Goal: Task Accomplishment & Management: Use online tool/utility

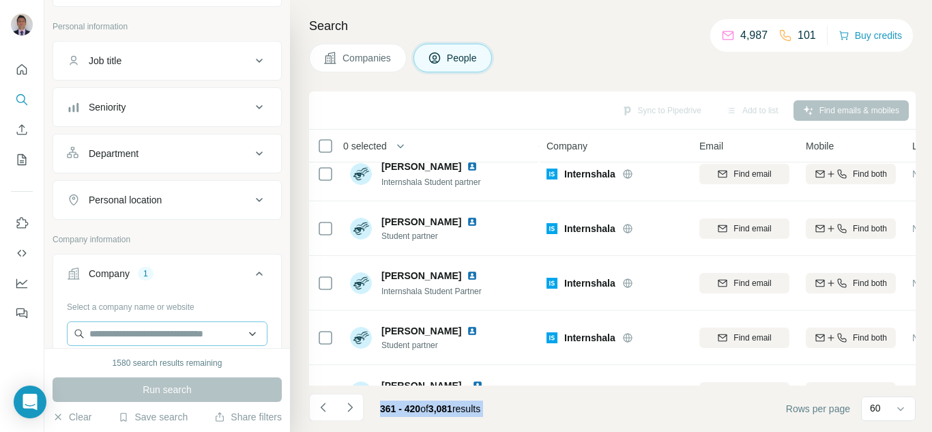
scroll to position [136, 0]
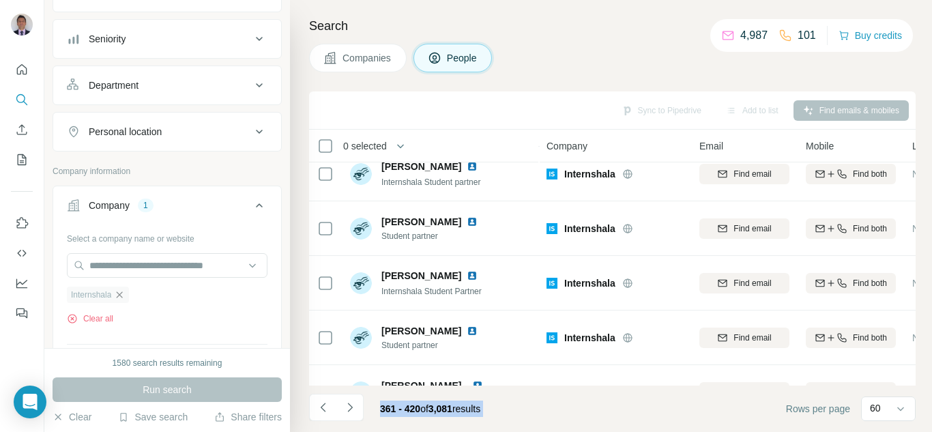
click at [123, 299] on icon "button" at bounding box center [119, 294] width 11 height 11
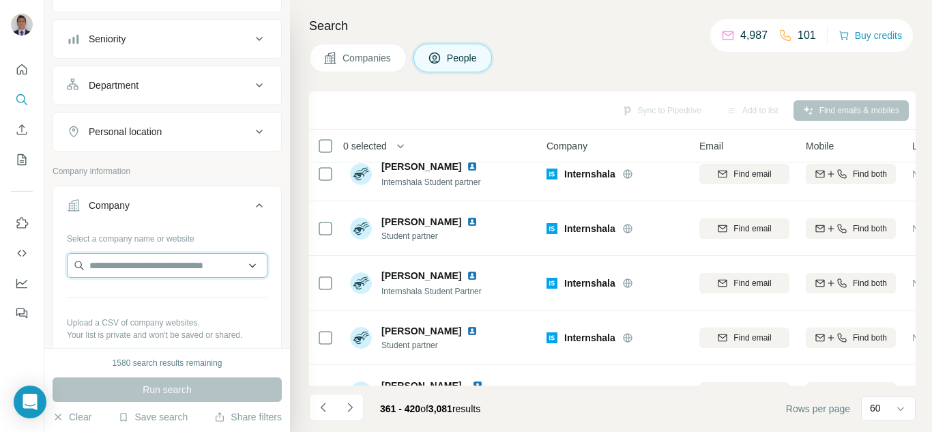
click at [107, 272] on input "text" at bounding box center [167, 265] width 201 height 25
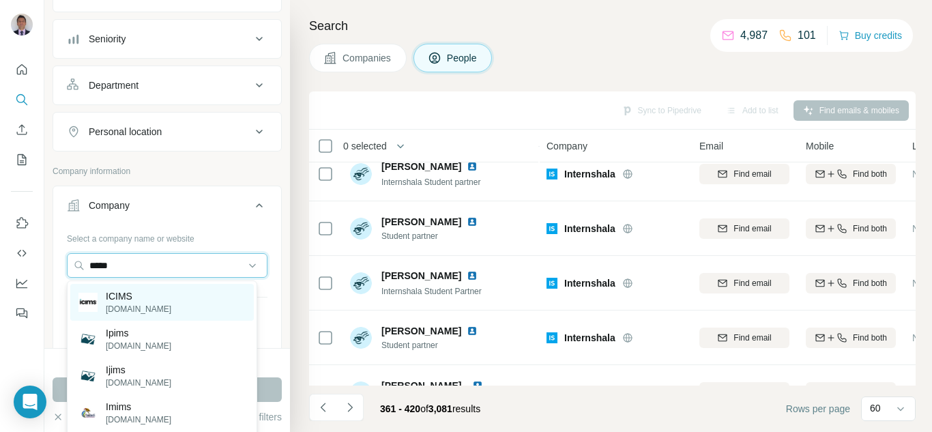
type input "*****"
click at [125, 302] on p "ICIMS" at bounding box center [138, 296] width 65 height 14
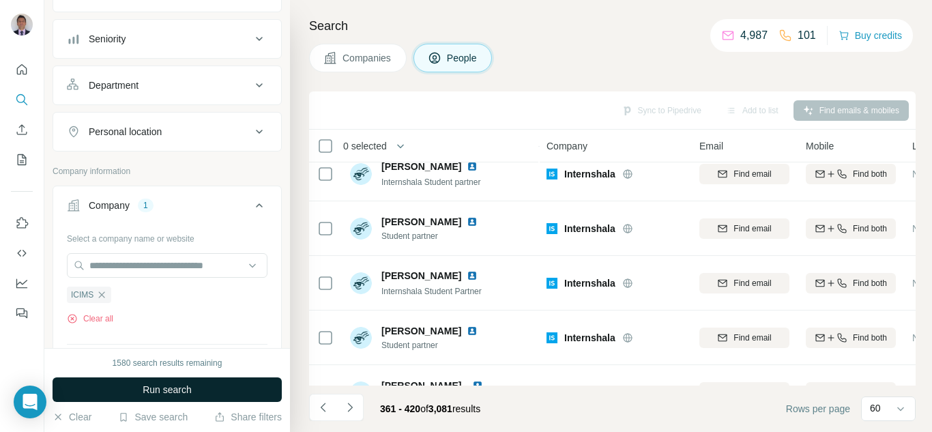
click at [136, 388] on button "Run search" at bounding box center [167, 389] width 229 height 25
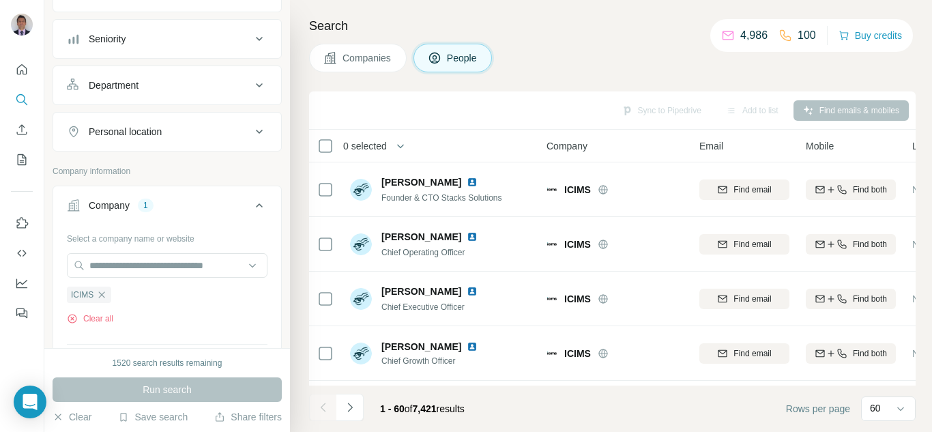
click at [233, 131] on div "Personal location" at bounding box center [159, 132] width 184 height 14
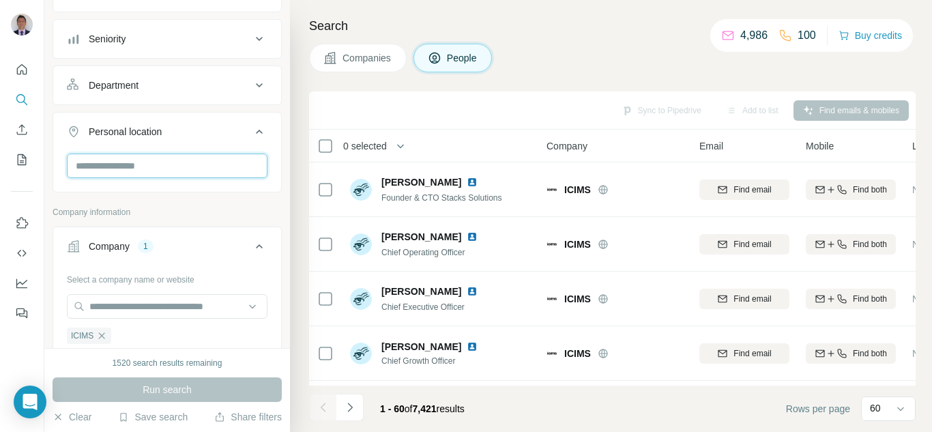
click at [132, 168] on input "text" at bounding box center [167, 166] width 201 height 25
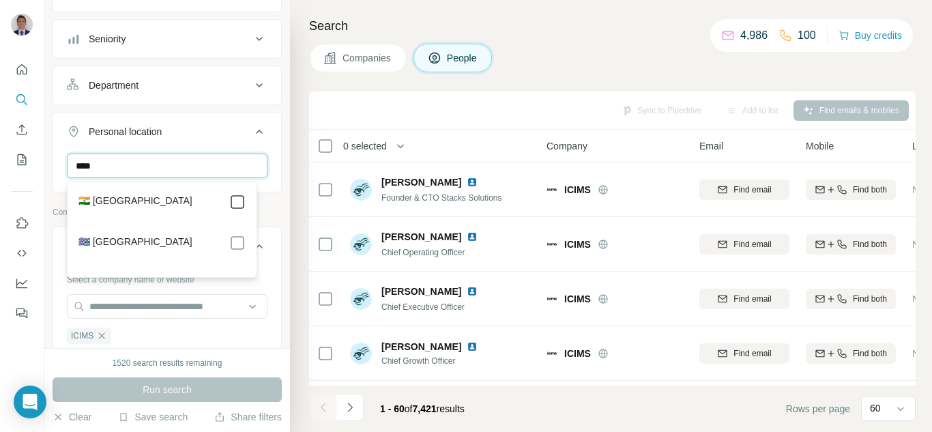
type input "****"
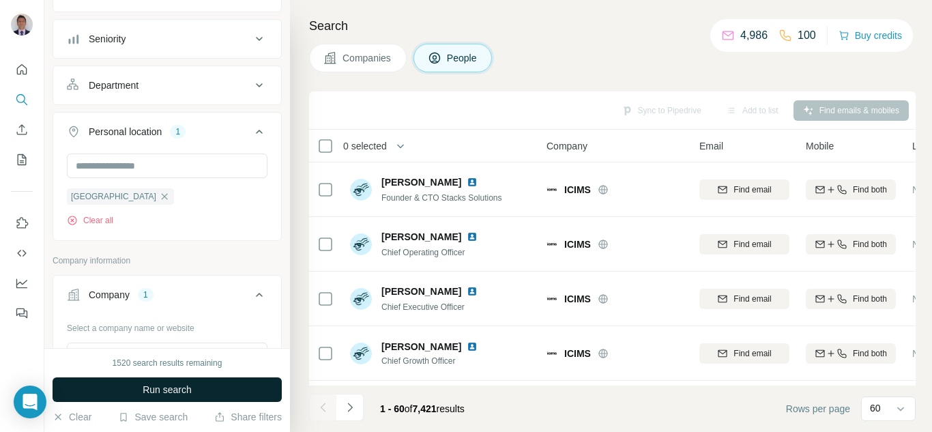
click at [154, 394] on span "Run search" at bounding box center [167, 390] width 49 height 14
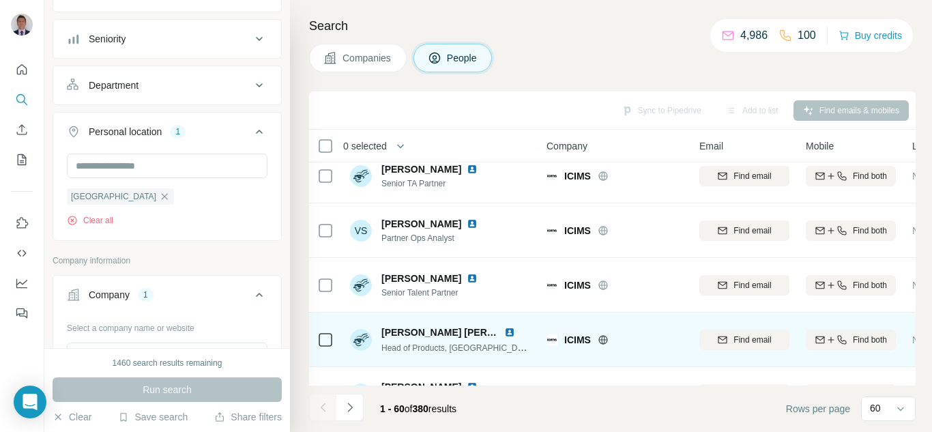
scroll to position [409, 0]
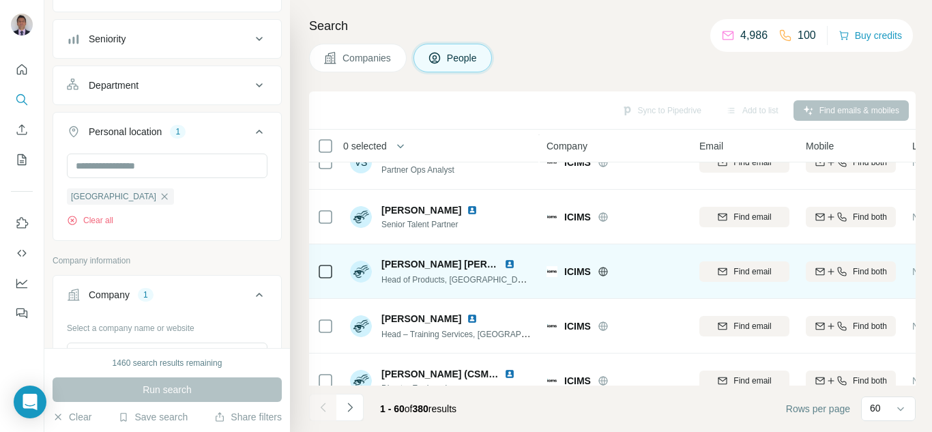
click at [510, 263] on img at bounding box center [509, 264] width 11 height 11
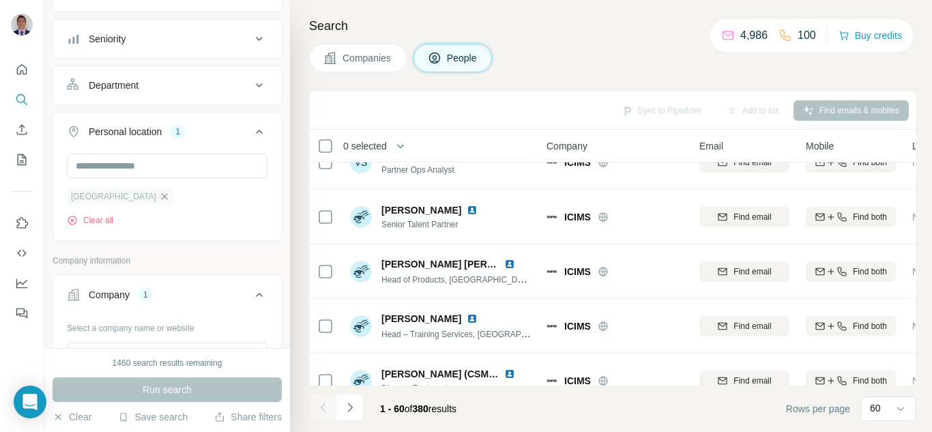
click at [159, 195] on icon "button" at bounding box center [164, 196] width 11 height 11
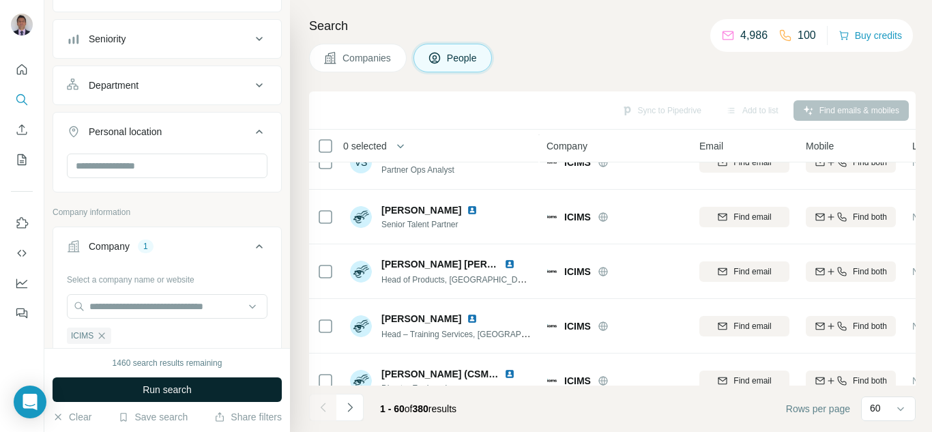
click at [164, 377] on button "Run search" at bounding box center [167, 389] width 229 height 25
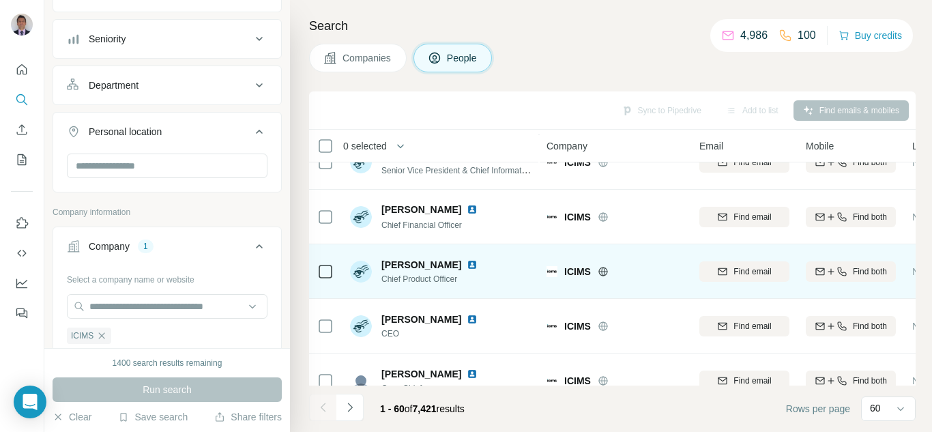
scroll to position [2115, 0]
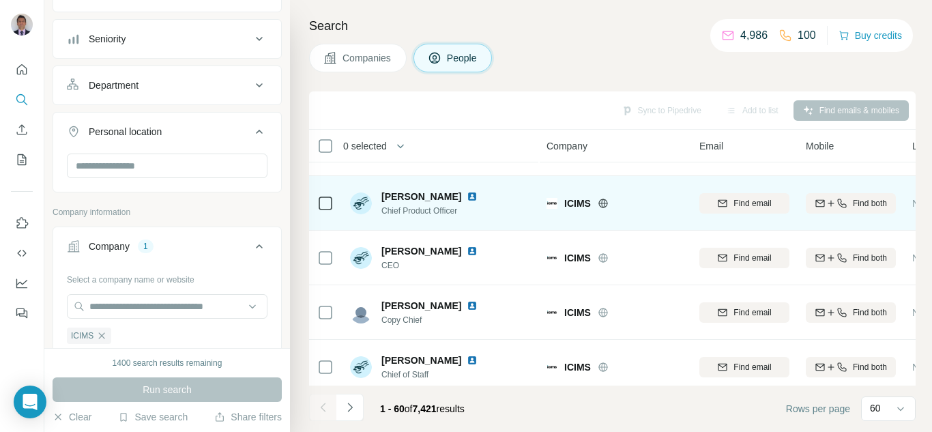
click at [478, 196] on img at bounding box center [472, 196] width 11 height 11
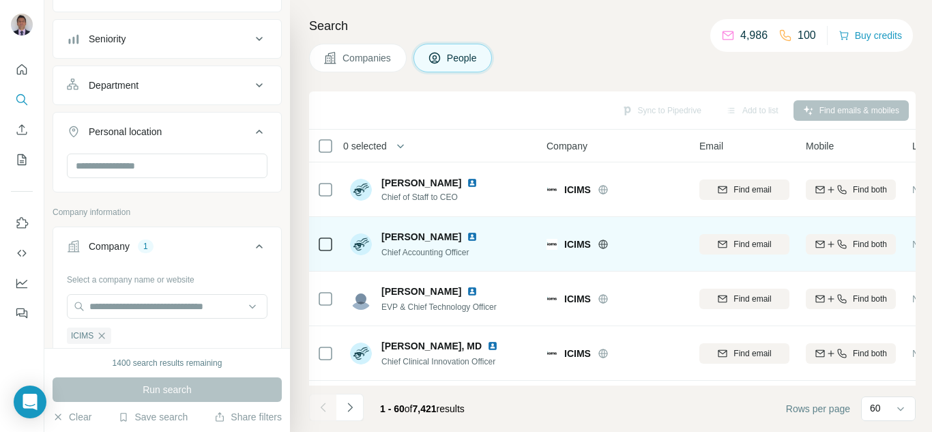
scroll to position [3059, 0]
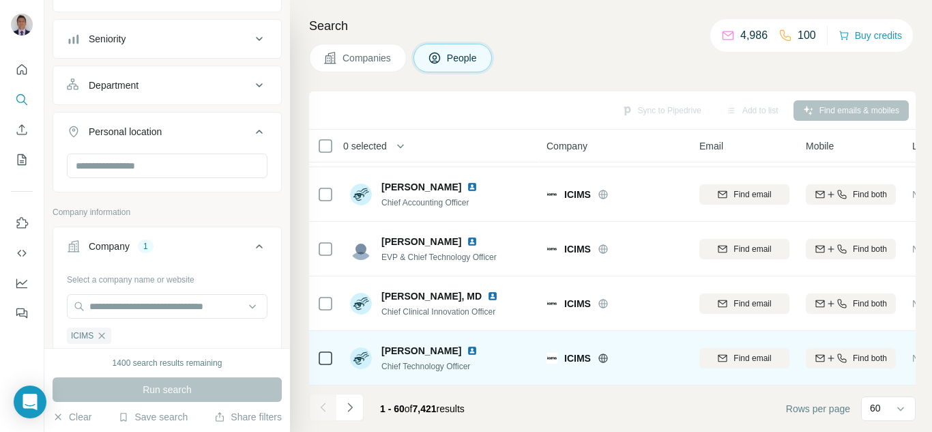
click at [467, 345] on img at bounding box center [472, 350] width 11 height 11
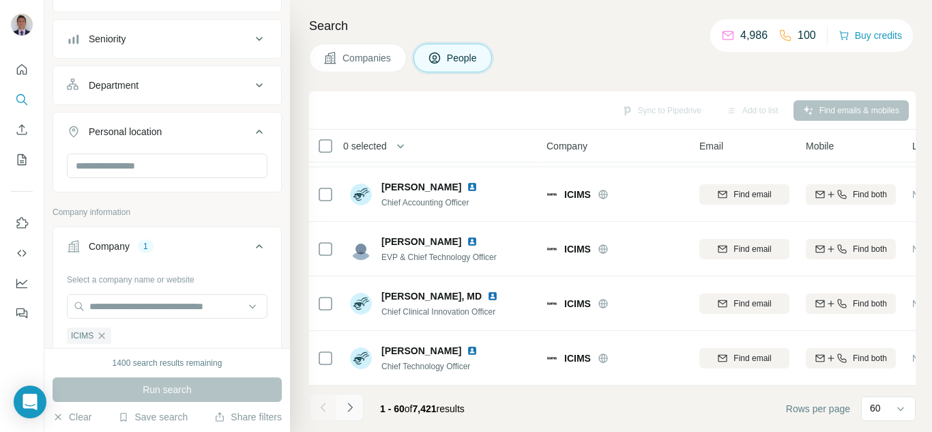
click at [347, 407] on icon "Navigate to next page" at bounding box center [350, 408] width 14 height 14
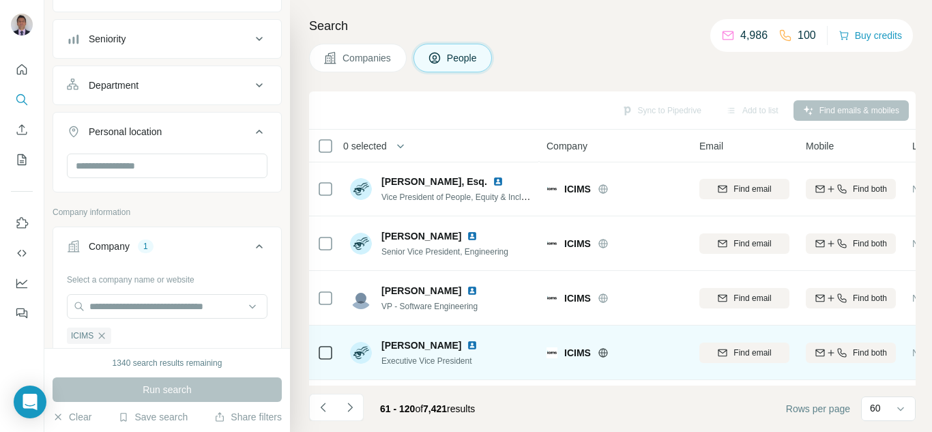
scroll to position [2990, 0]
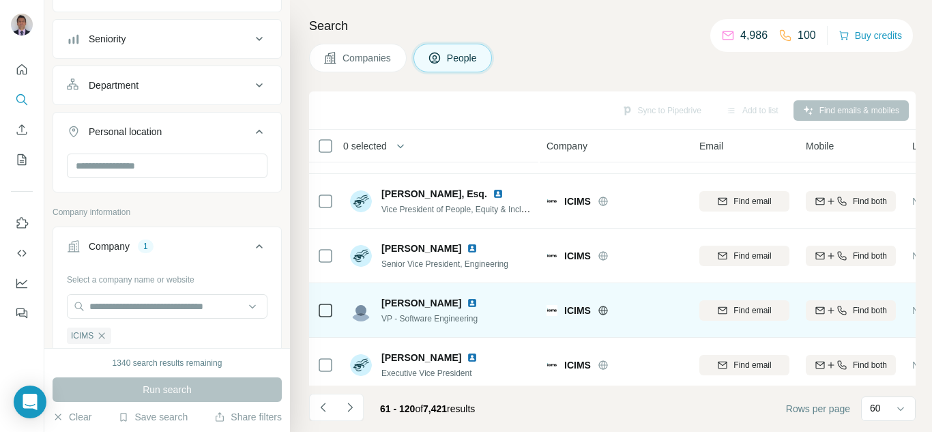
click at [471, 300] on img at bounding box center [472, 302] width 11 height 11
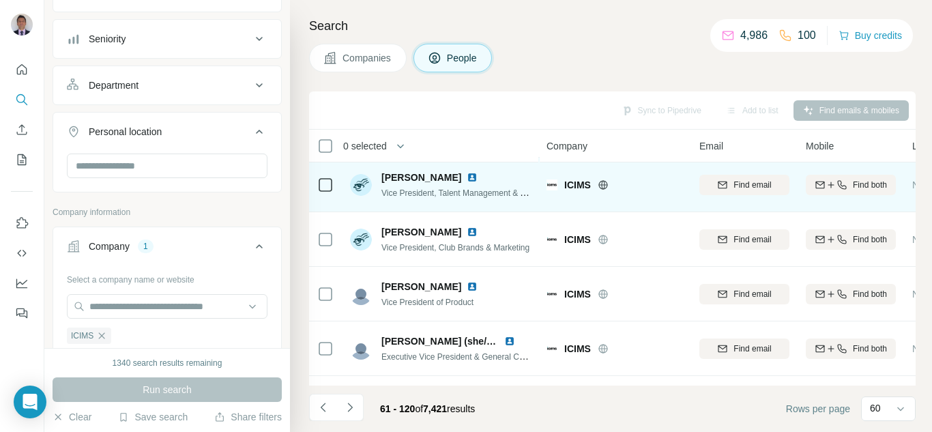
scroll to position [1228, 0]
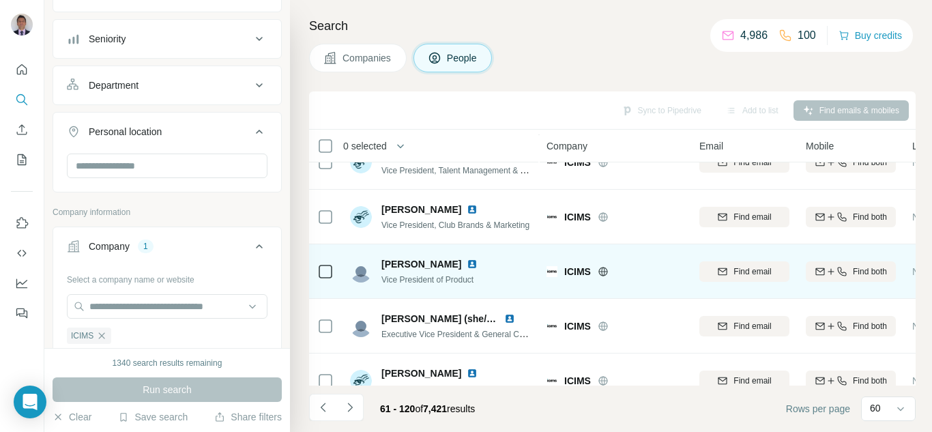
click at [469, 264] on img at bounding box center [472, 264] width 11 height 11
